Goal: Check status

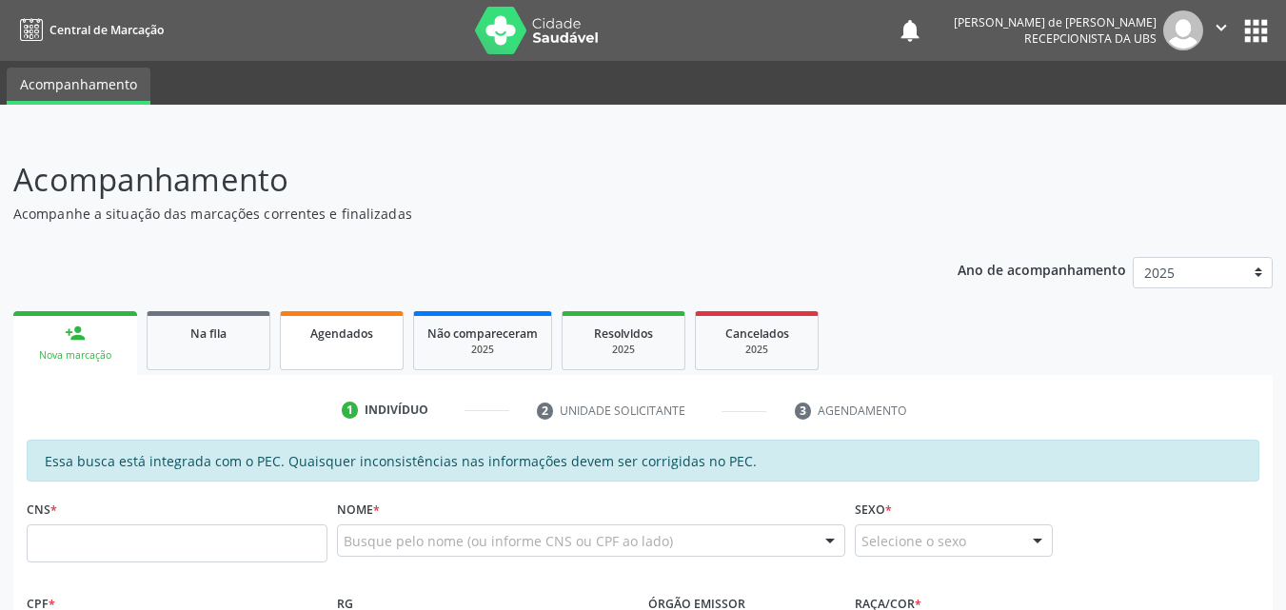
click at [355, 322] on link "Agendados" at bounding box center [342, 340] width 124 height 59
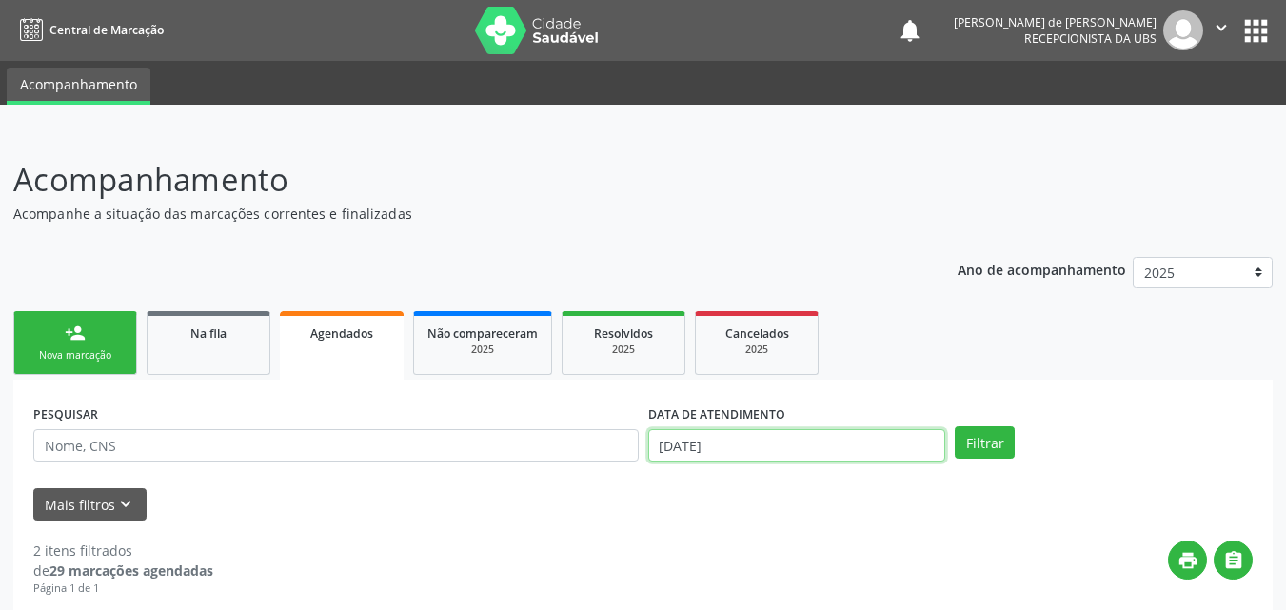
click at [669, 446] on input "[DATE]" at bounding box center [797, 445] width 298 height 32
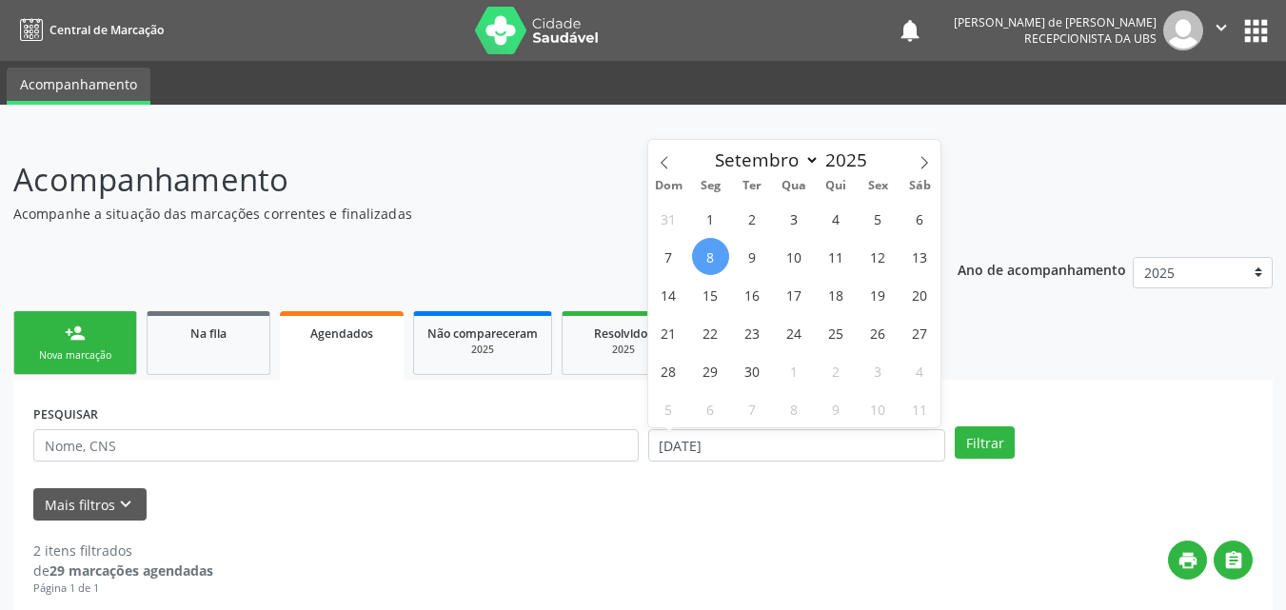
click at [702, 265] on span "8" at bounding box center [710, 256] width 37 height 37
type input "[DATE]"
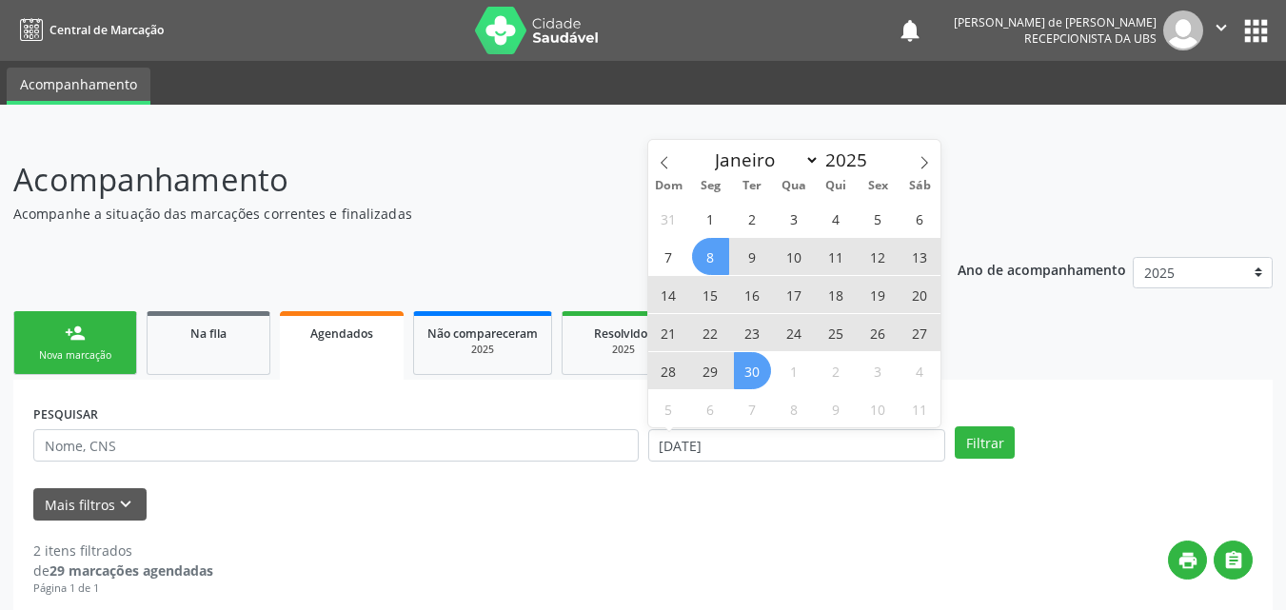
click at [758, 372] on span "30" at bounding box center [752, 370] width 37 height 37
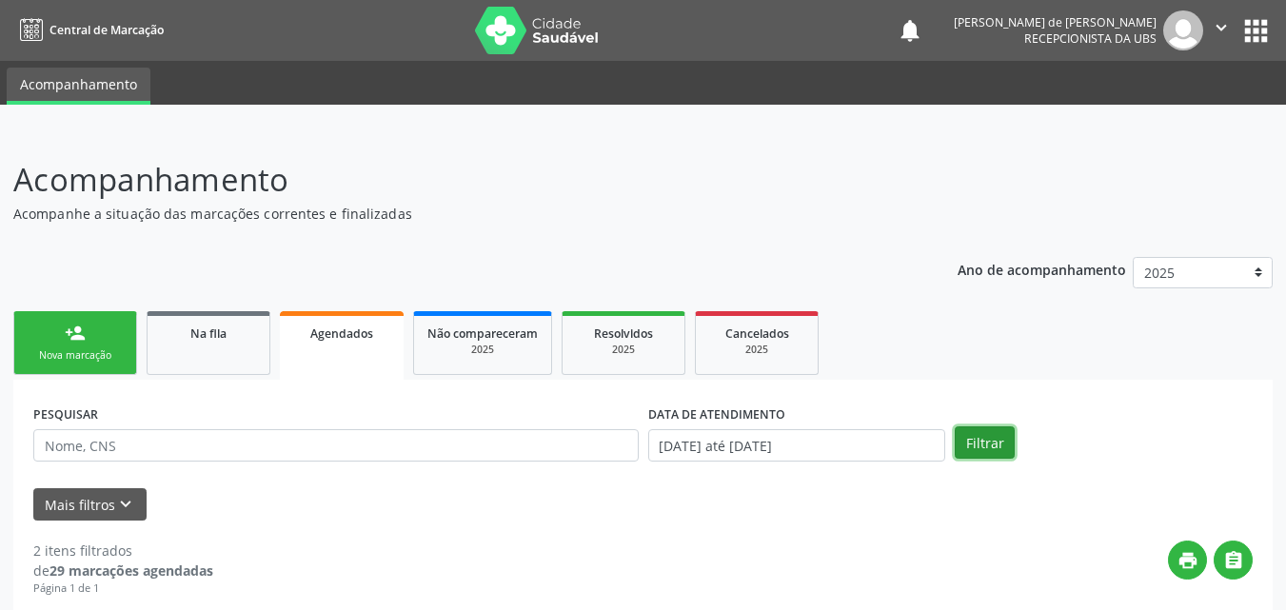
click at [989, 454] on button "Filtrar" at bounding box center [985, 442] width 60 height 32
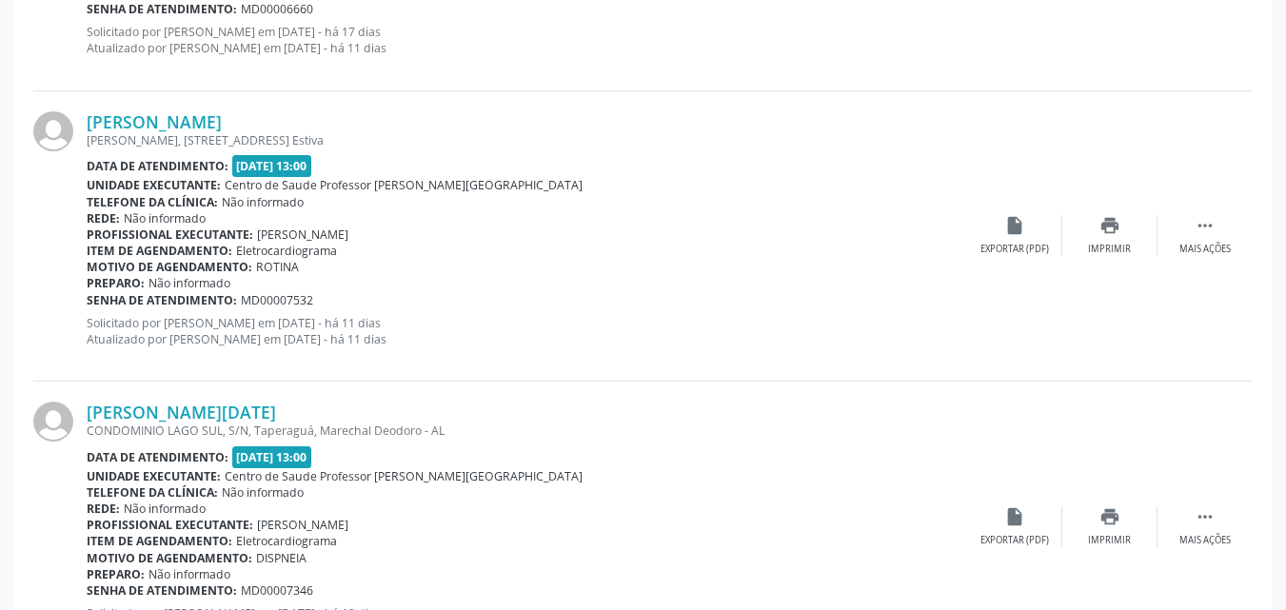
scroll to position [4418, 0]
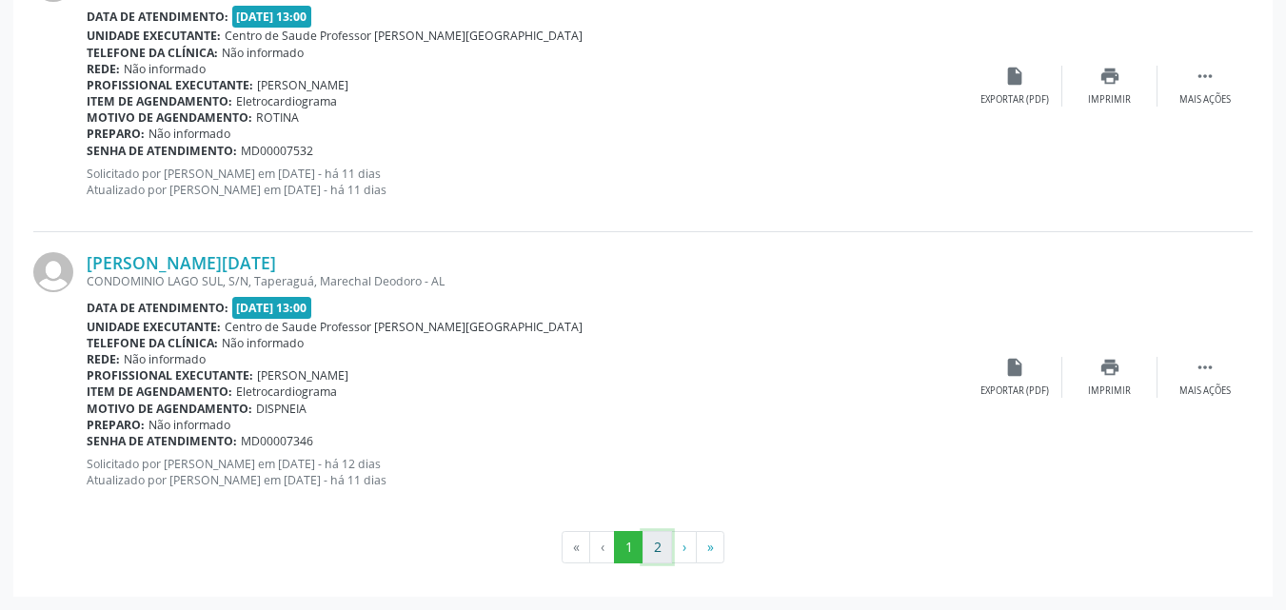
click at [664, 533] on button "2" at bounding box center [658, 547] width 30 height 32
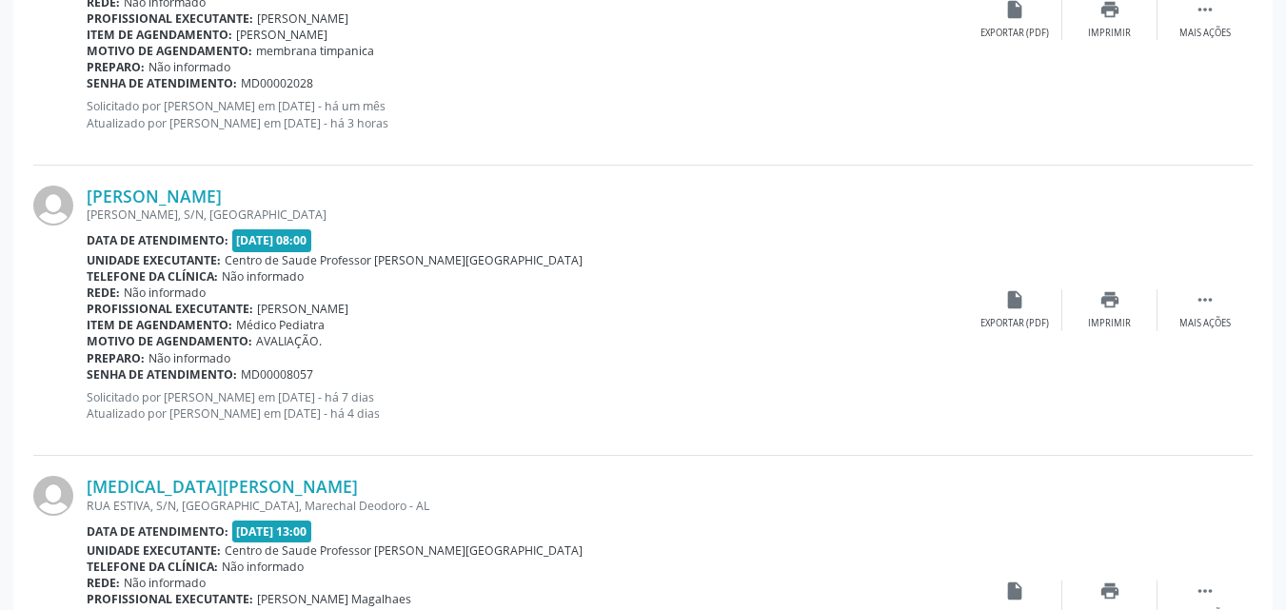
scroll to position [3621, 0]
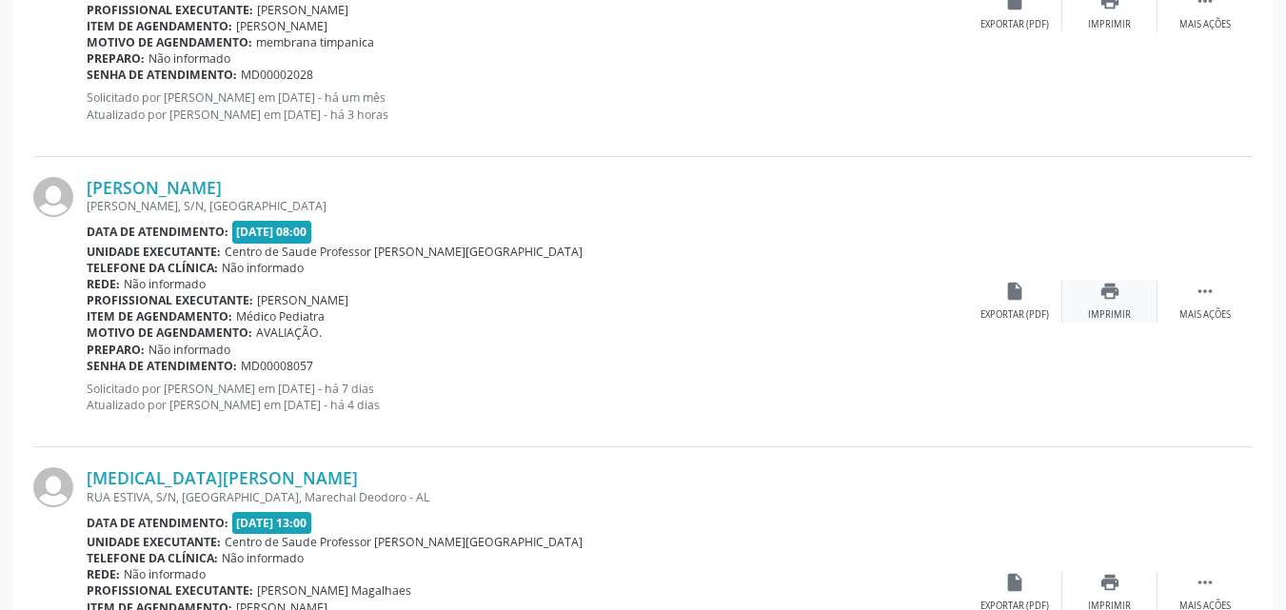
click at [1113, 305] on div "print Imprimir" at bounding box center [1109, 301] width 95 height 41
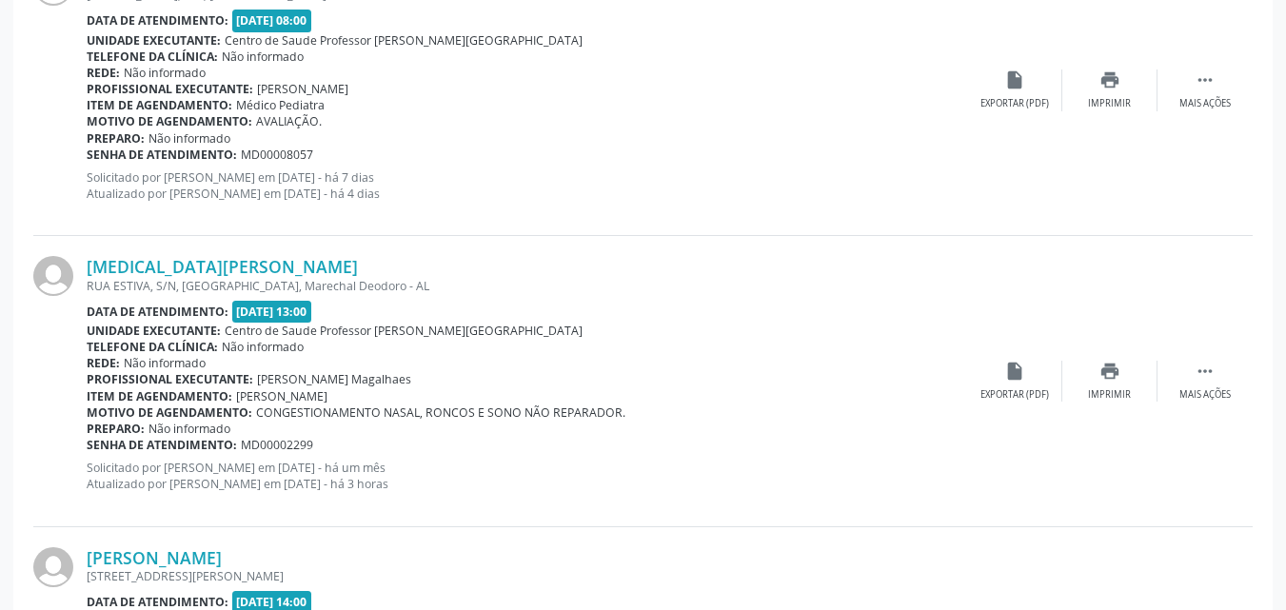
scroll to position [3864, 0]
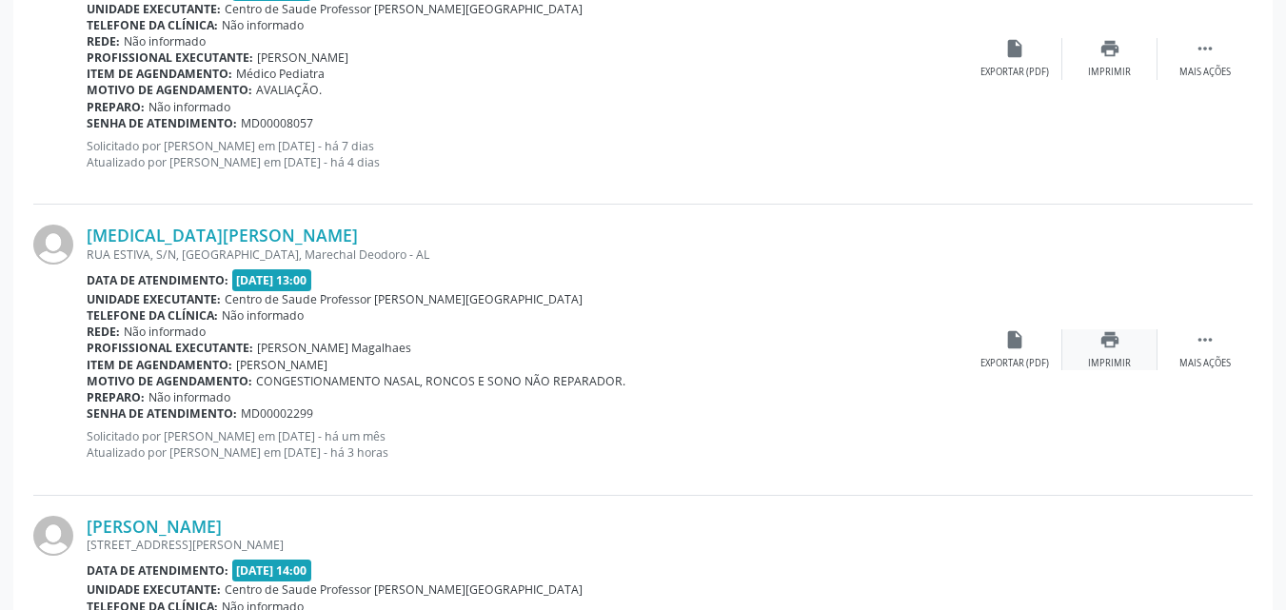
click at [1108, 353] on div "print Imprimir" at bounding box center [1109, 349] width 95 height 41
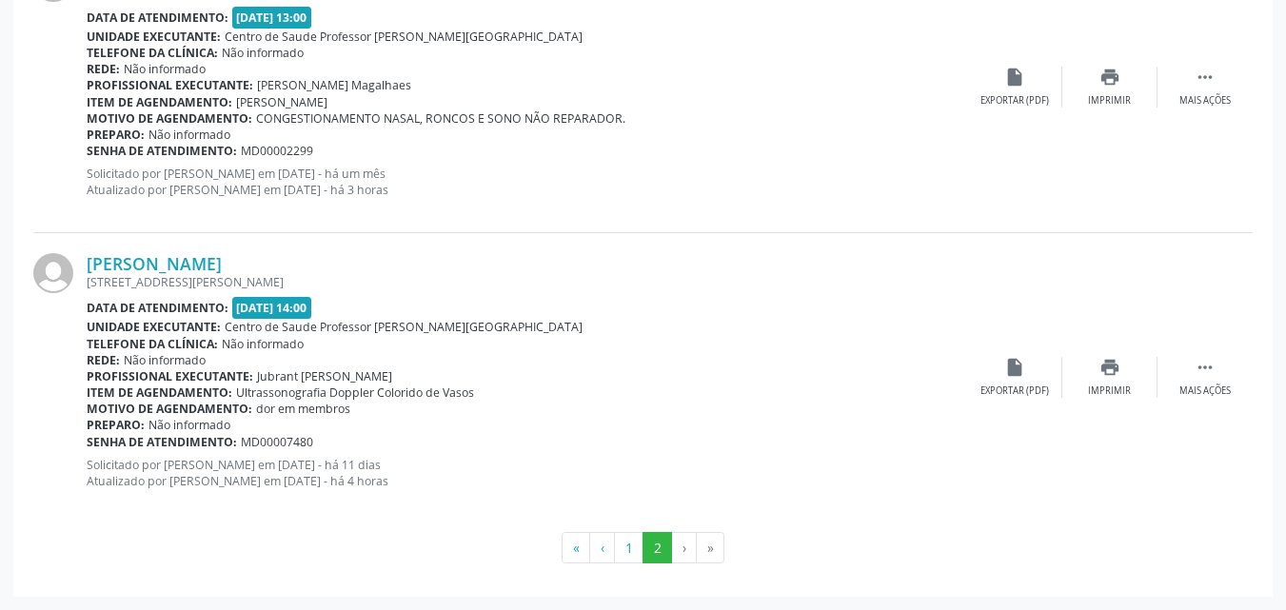
scroll to position [4122, 0]
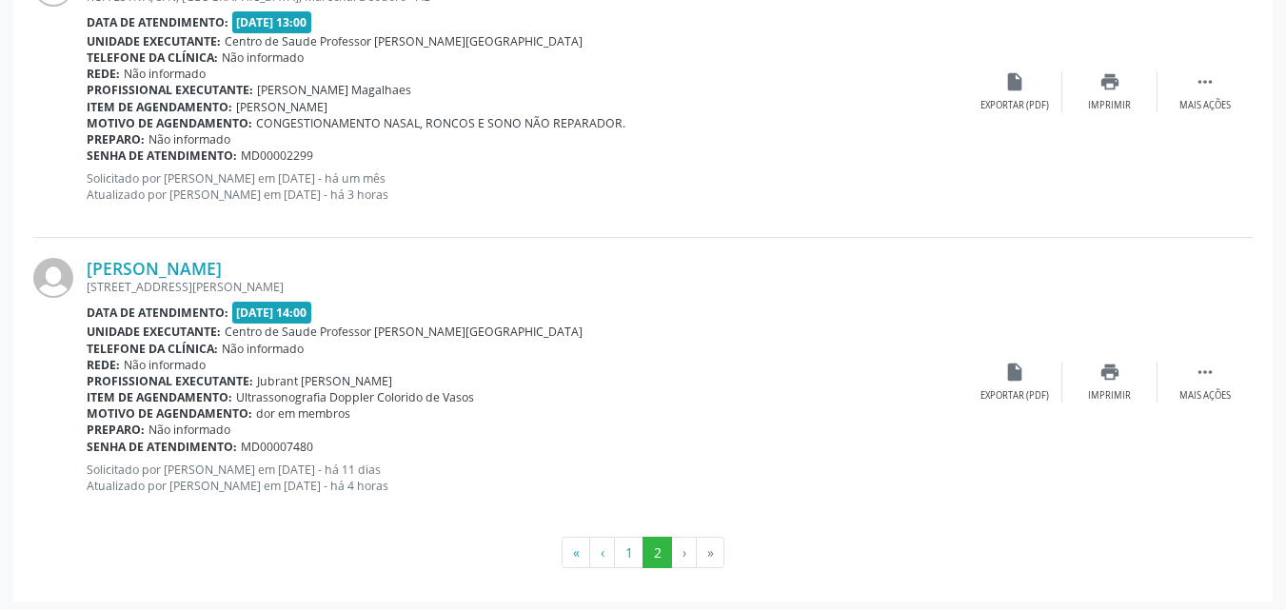
click at [685, 551] on li "›" at bounding box center [684, 553] width 25 height 32
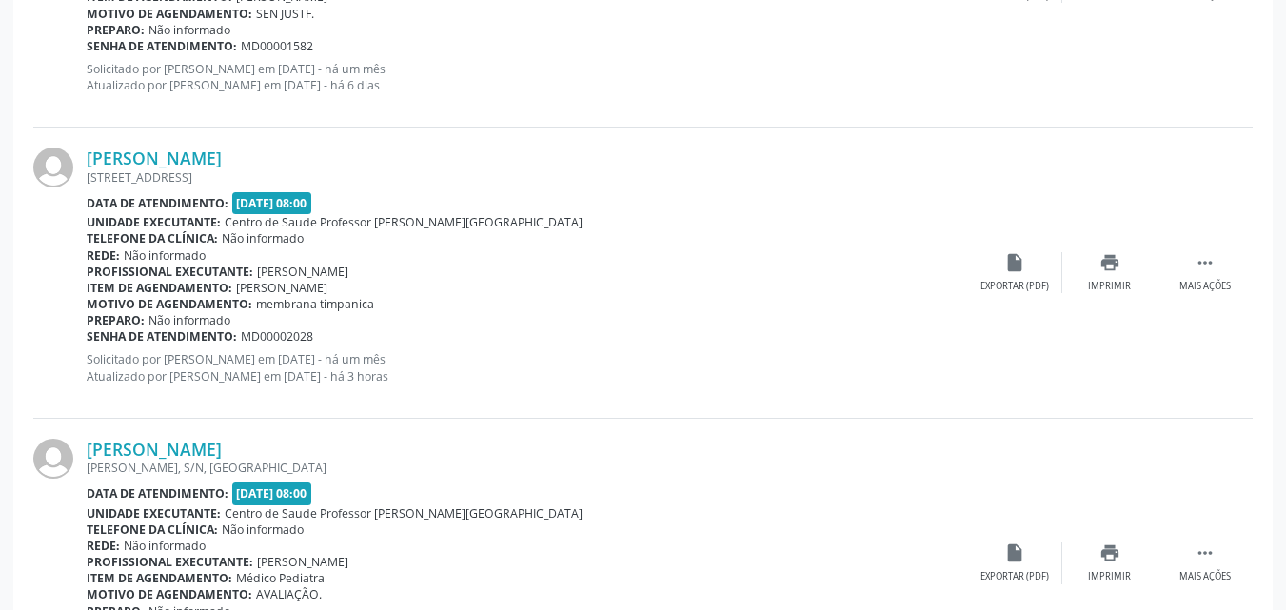
scroll to position [3234, 0]
